Goal: Information Seeking & Learning: Learn about a topic

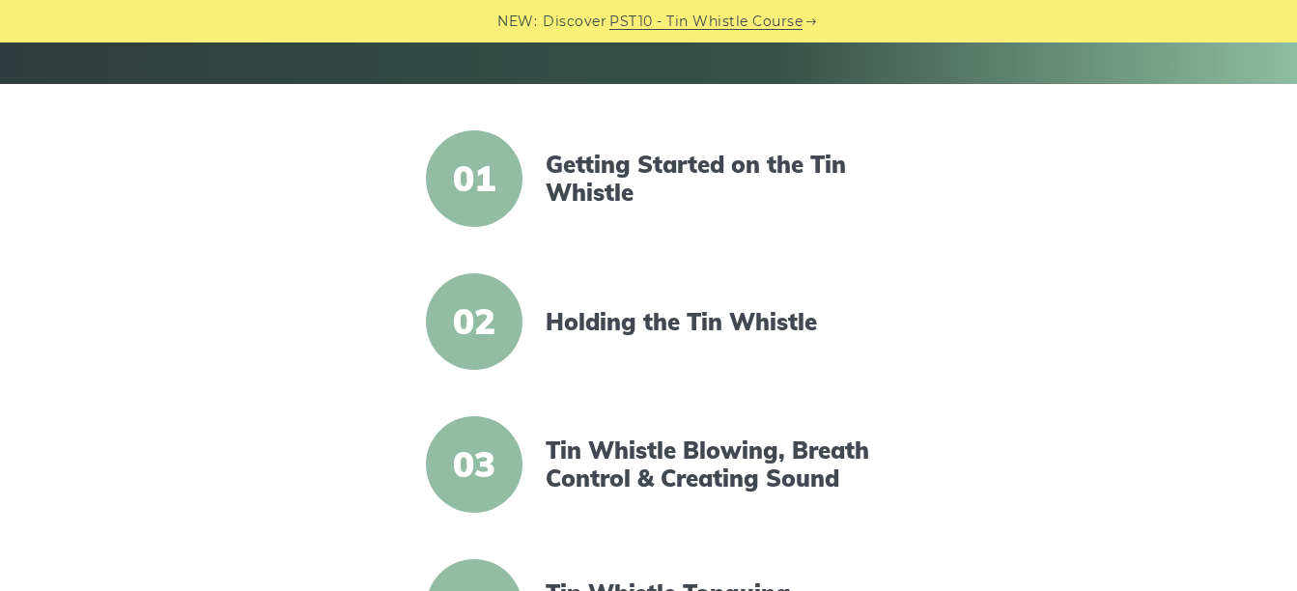
scroll to position [290, 0]
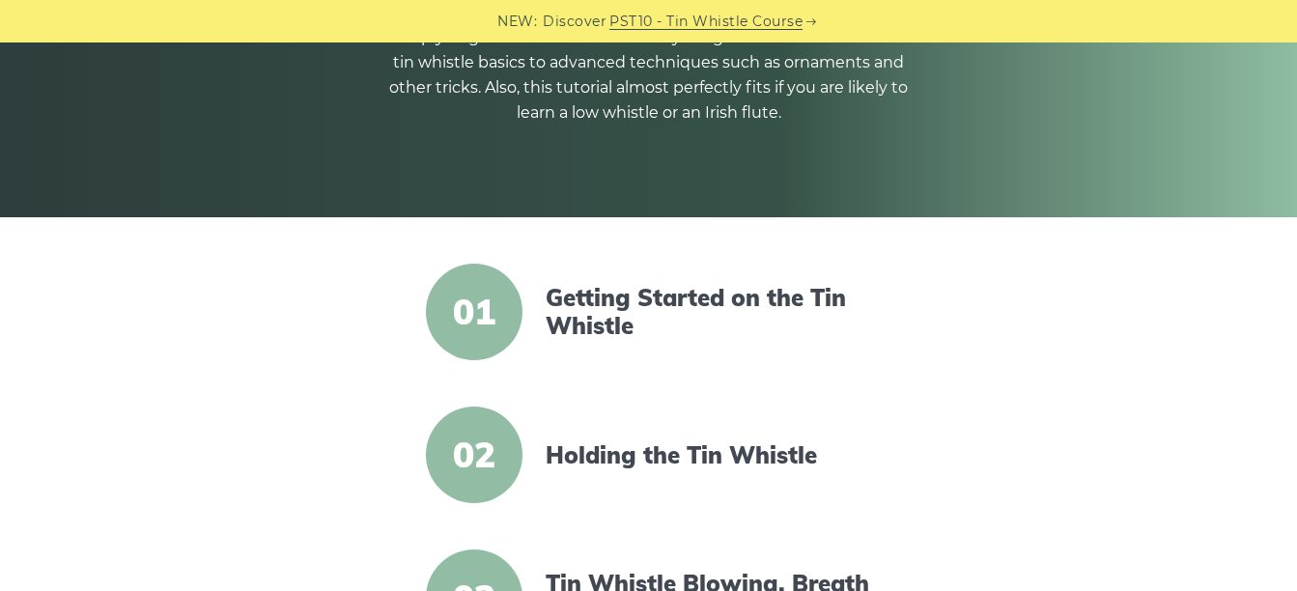
click at [477, 310] on span "01" at bounding box center [474, 312] width 97 height 97
click at [617, 293] on link "Getting Started on the Tin Whistle" at bounding box center [711, 312] width 332 height 56
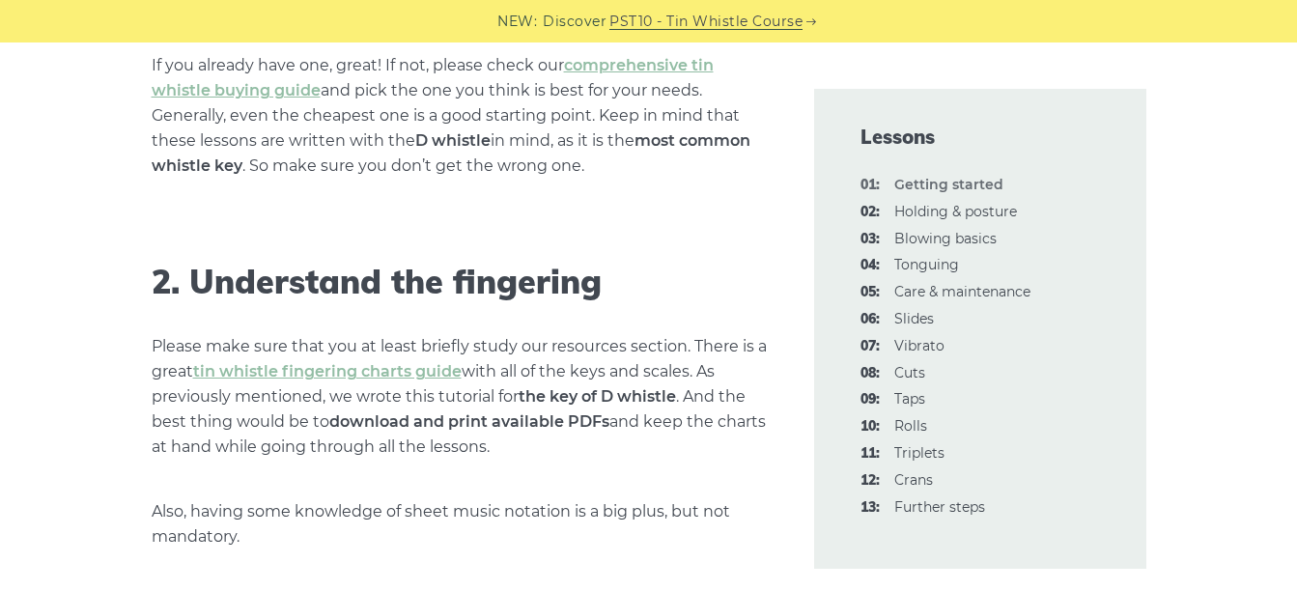
scroll to position [1448, 0]
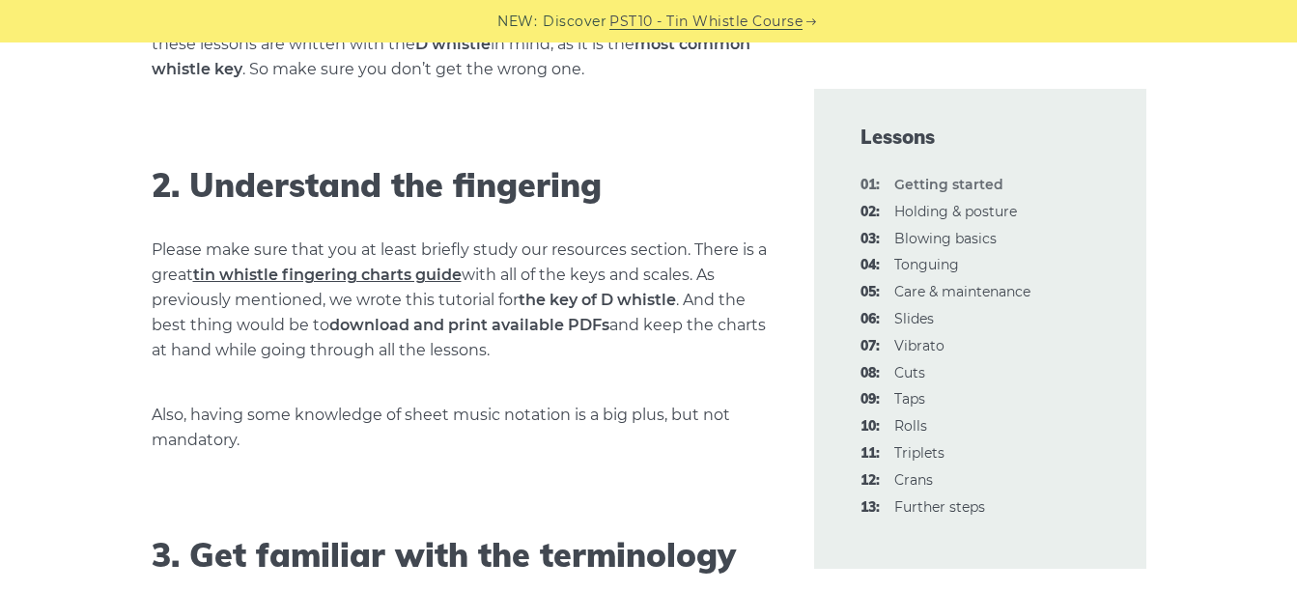
click at [320, 273] on link "tin whistle fingering charts guide" at bounding box center [327, 274] width 268 height 18
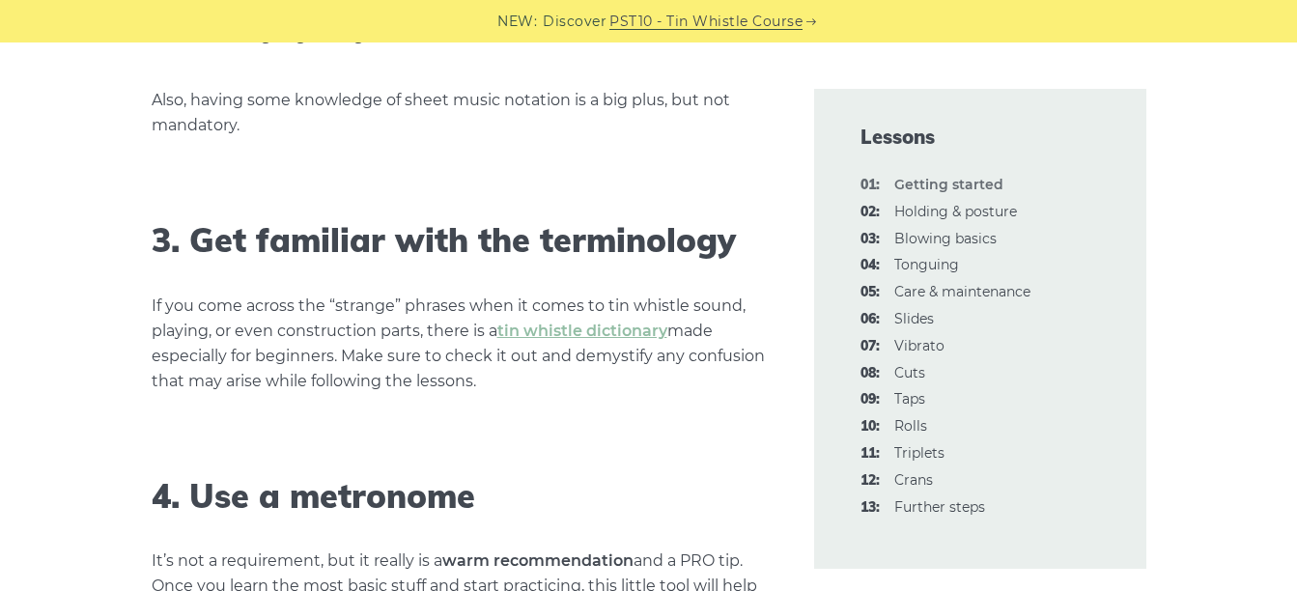
scroll to position [1834, 0]
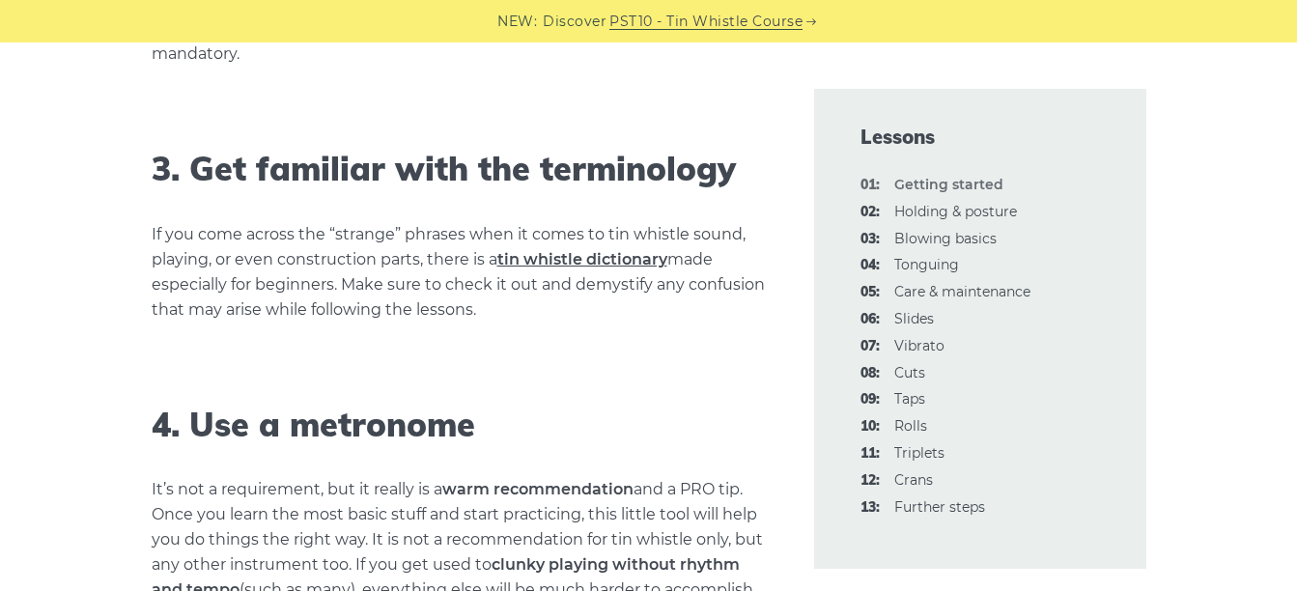
click at [576, 259] on link "tin whistle dictionary" at bounding box center [582, 259] width 170 height 18
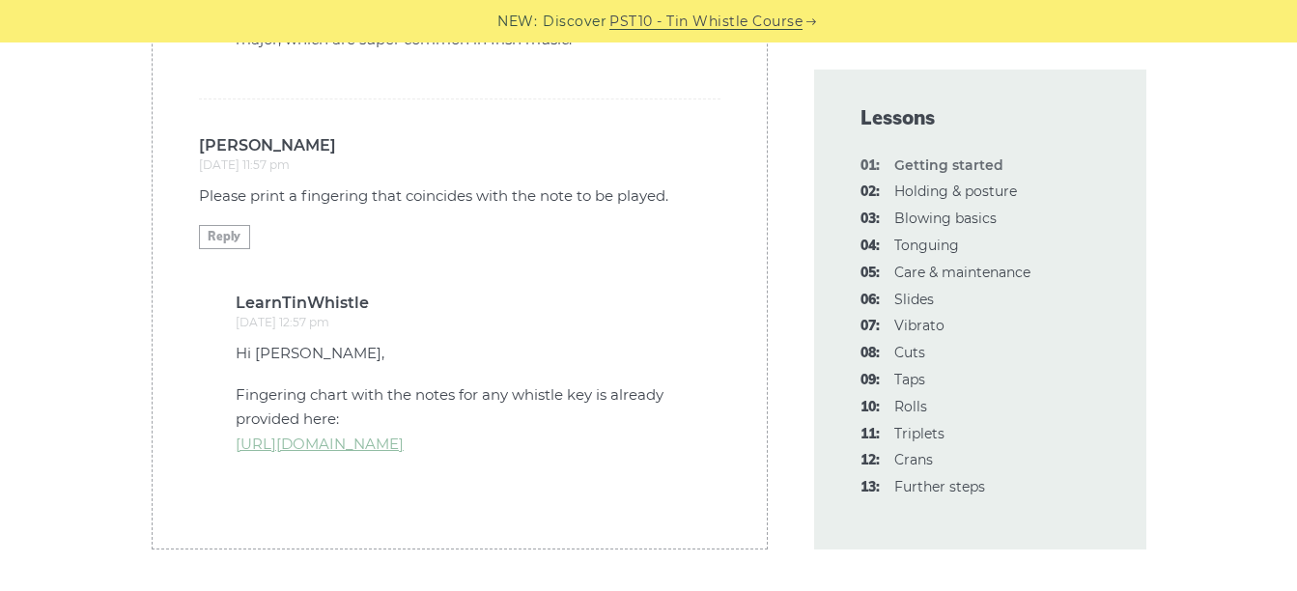
scroll to position [5744, 0]
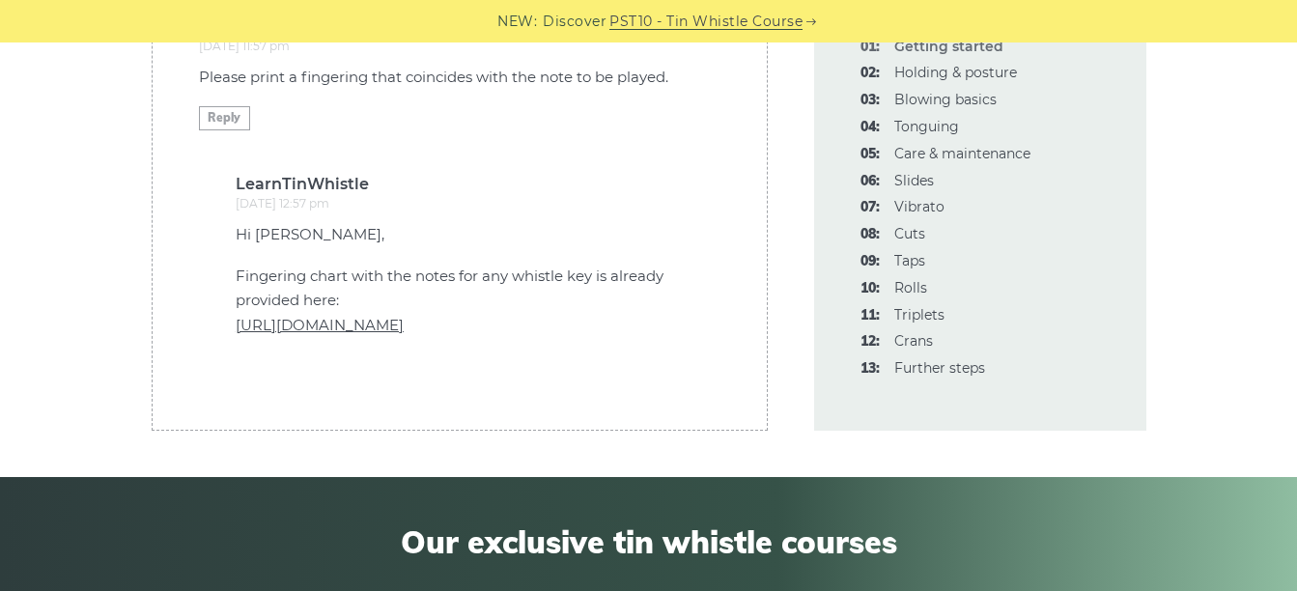
click at [404, 328] on link "https://learntinwhistle.com/resources/tin-whistle-fingering-charts/" at bounding box center [320, 325] width 168 height 18
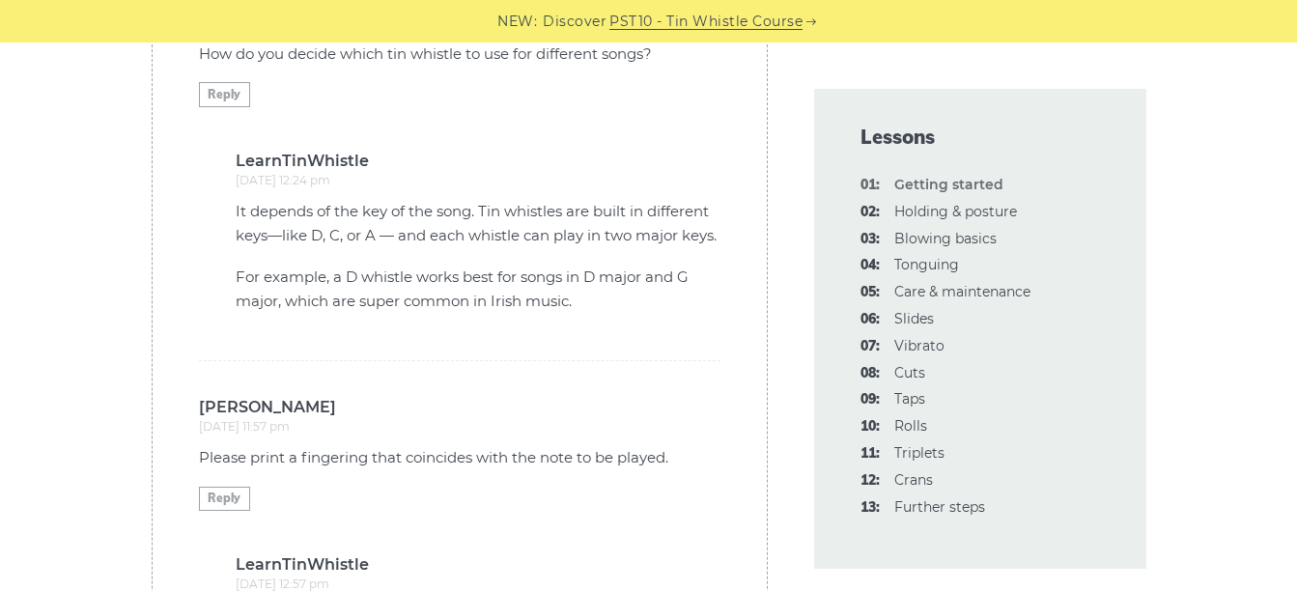
scroll to position [5358, 0]
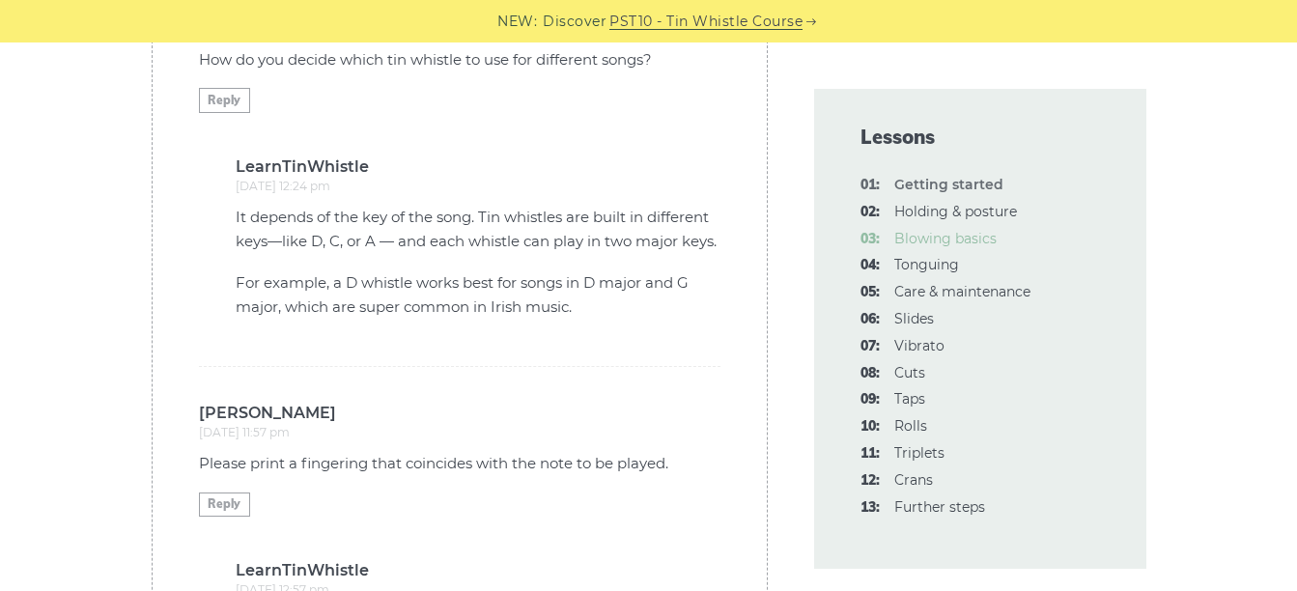
click at [903, 237] on link "03: Blowing basics" at bounding box center [945, 238] width 102 height 17
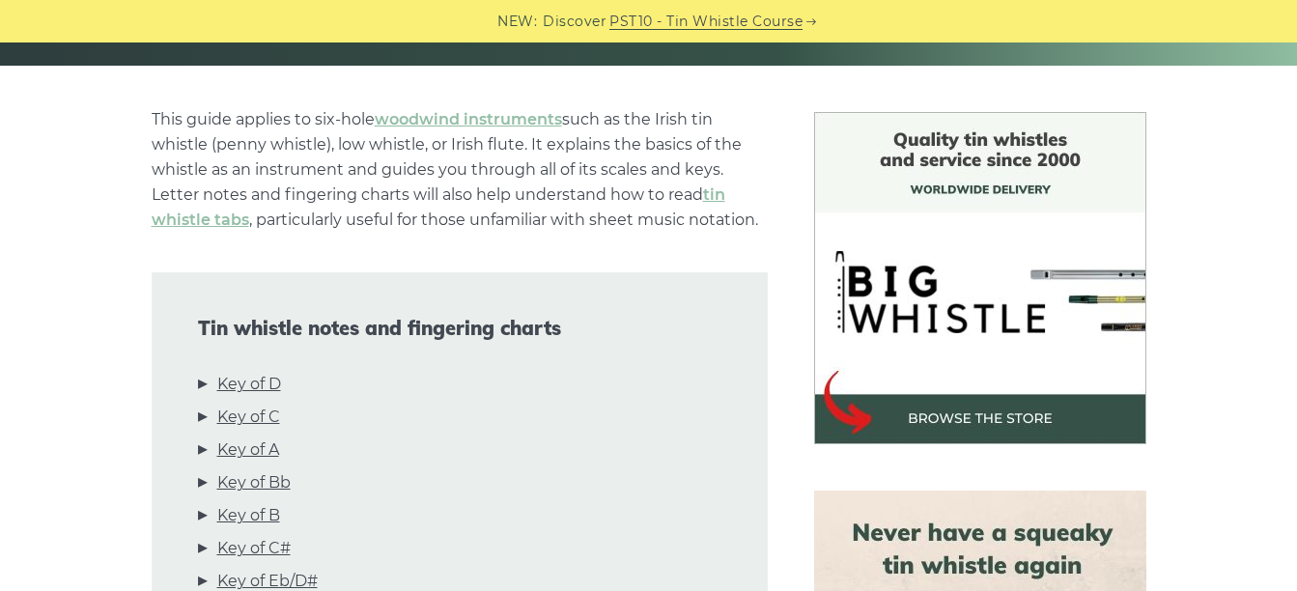
scroll to position [483, 0]
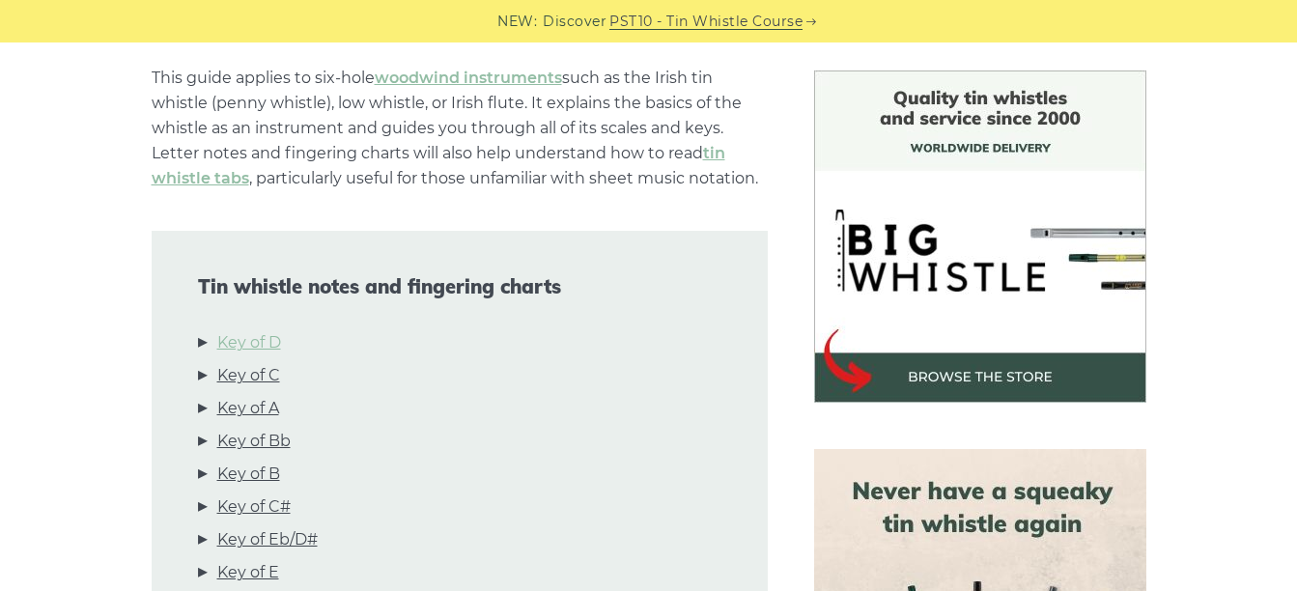
click at [243, 339] on link "Key of D" at bounding box center [249, 342] width 64 height 25
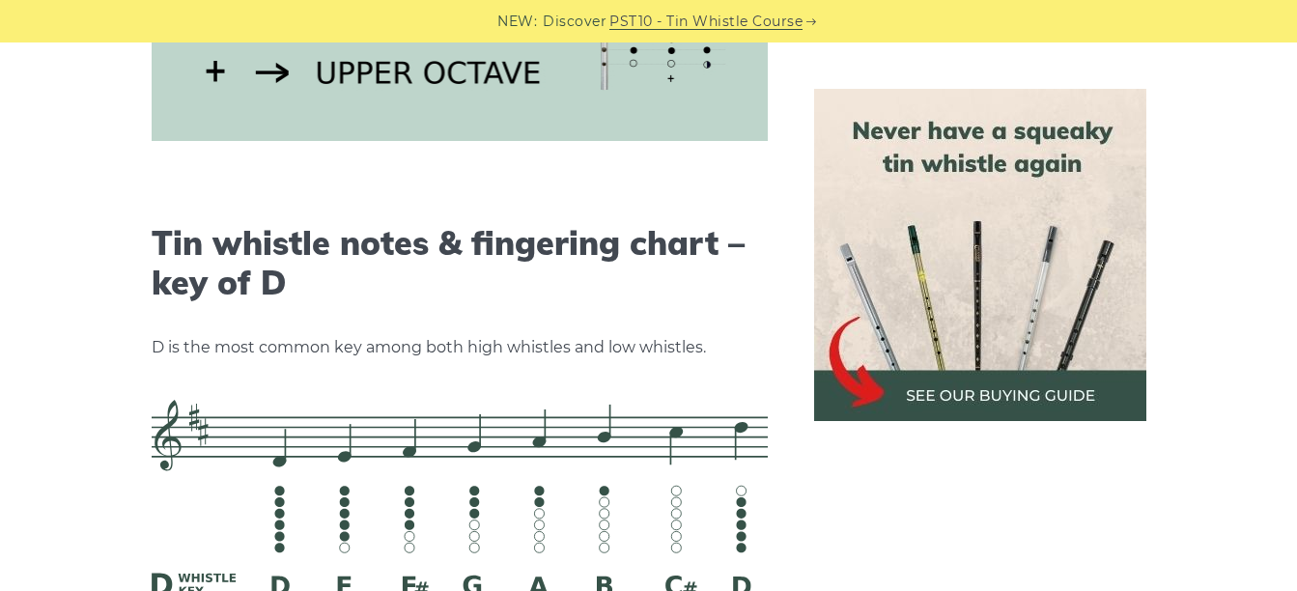
scroll to position [2815, 0]
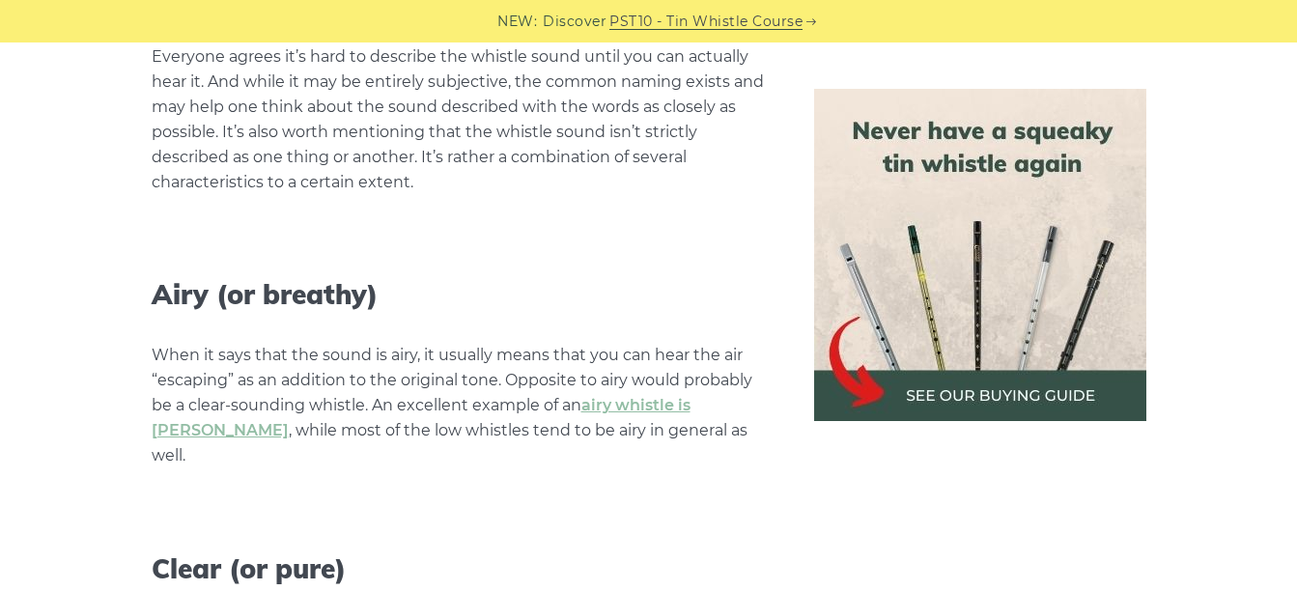
scroll to position [3765, 0]
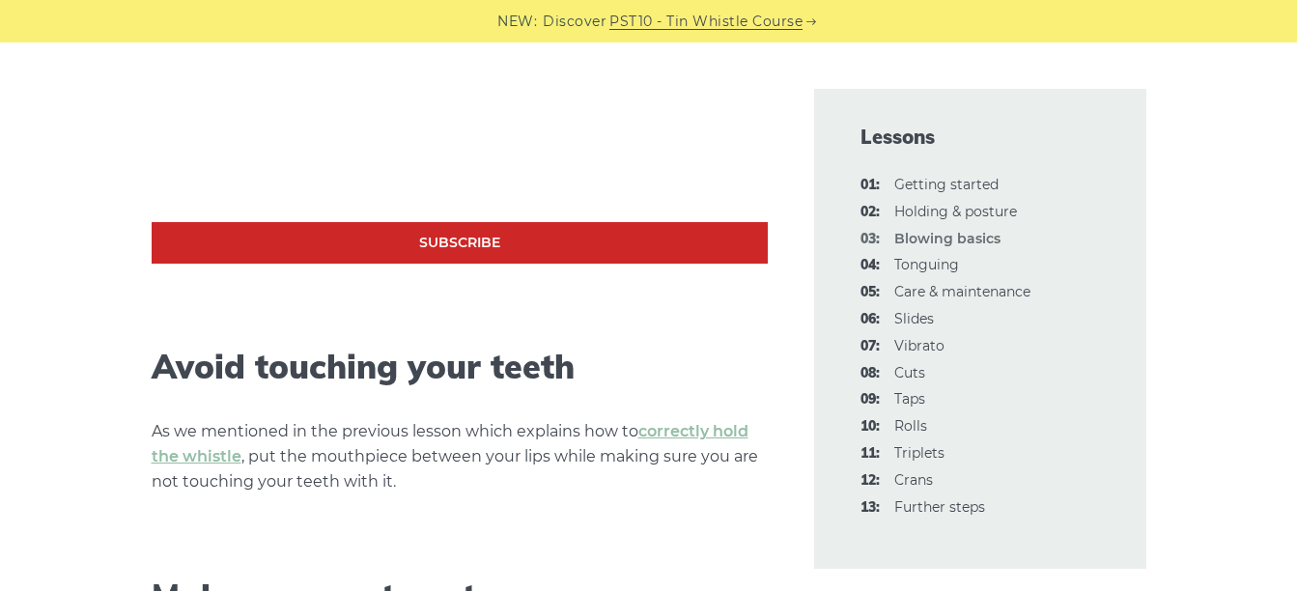
scroll to position [676, 0]
